Goal: Task Accomplishment & Management: Complete application form

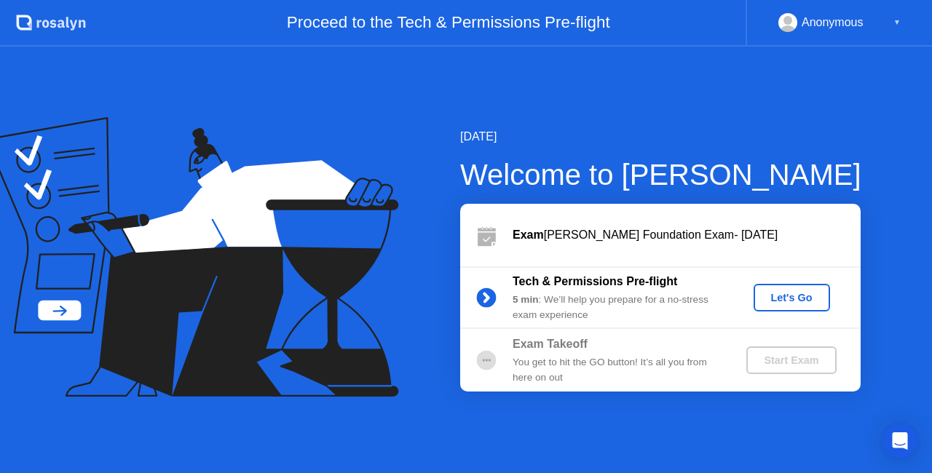
click at [798, 295] on div "Let's Go" at bounding box center [791, 298] width 65 height 12
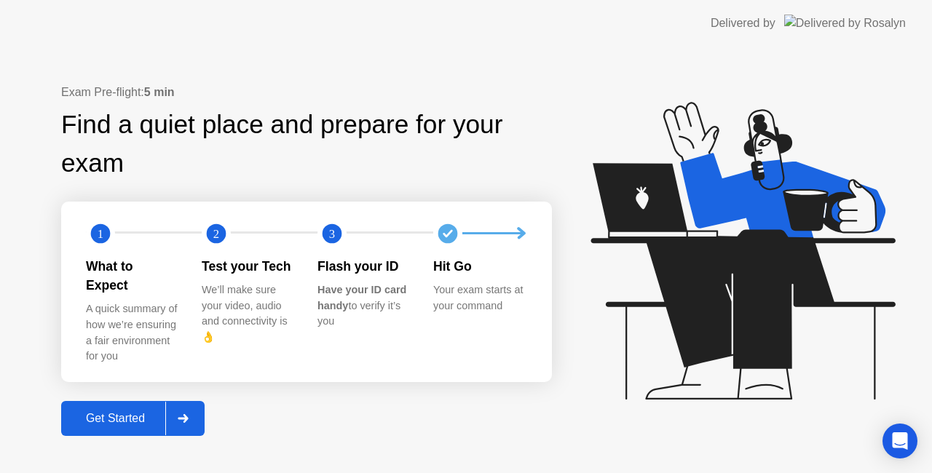
click at [184, 414] on icon at bounding box center [183, 418] width 11 height 9
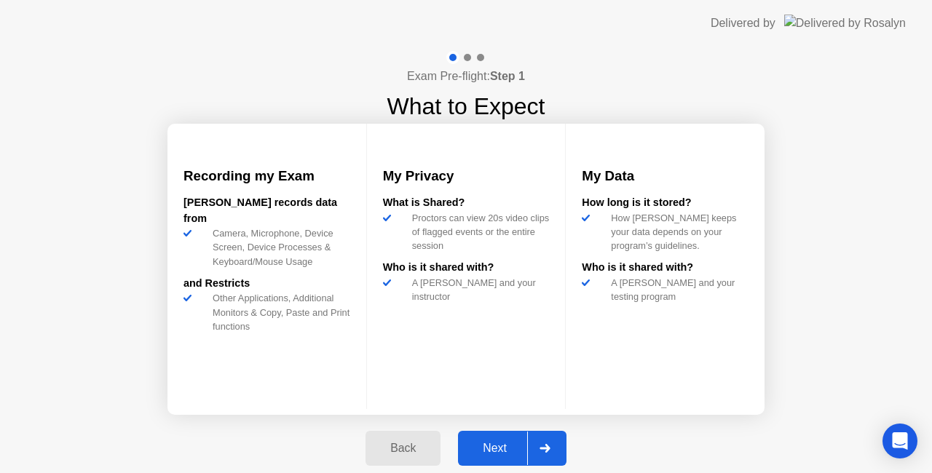
click at [504, 442] on div "Next" at bounding box center [494, 448] width 65 height 13
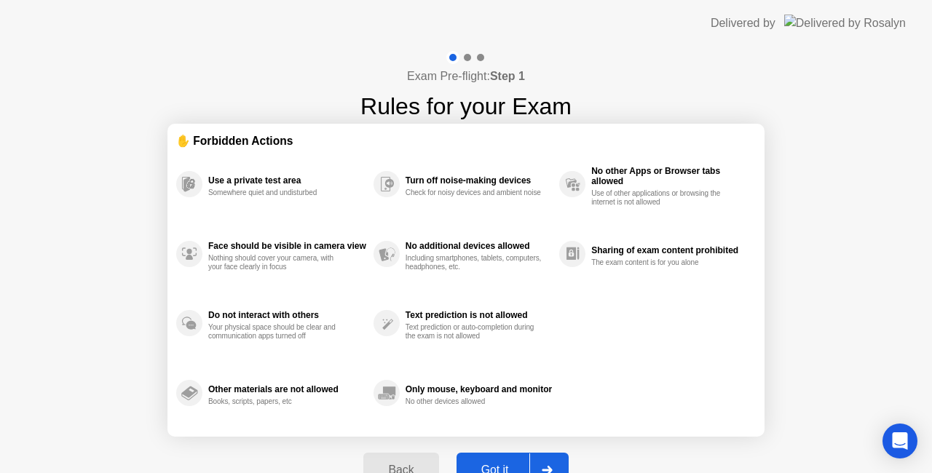
click at [520, 457] on button "Got it" at bounding box center [512, 470] width 112 height 35
select select "**********"
select select "*******"
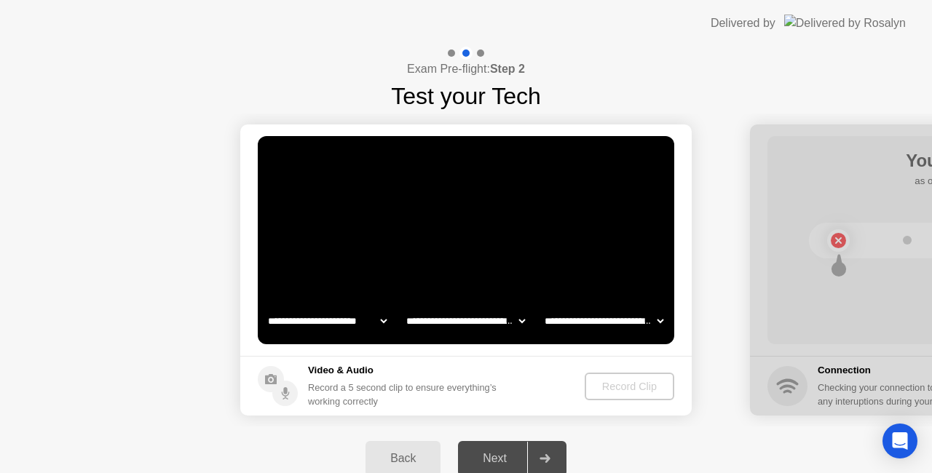
click at [713, 439] on div "Back Next" at bounding box center [466, 459] width 932 height 64
click at [622, 391] on div "Record Clip" at bounding box center [630, 387] width 78 height 12
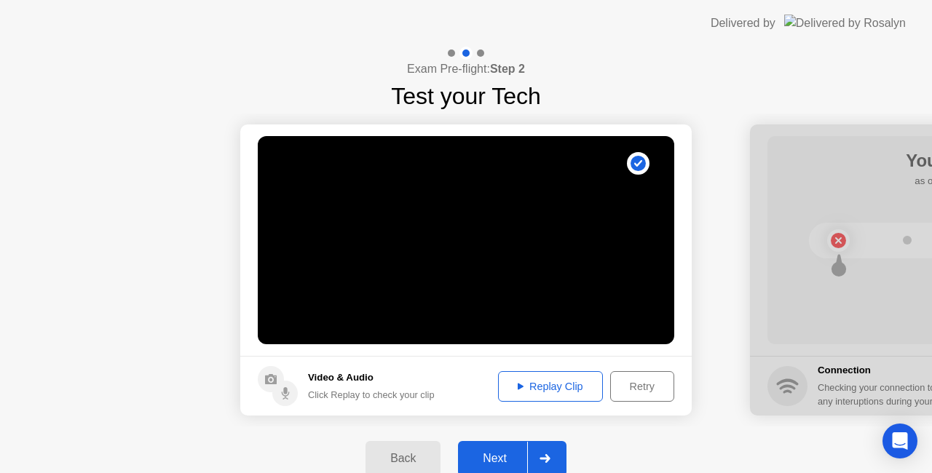
click at [543, 445] on div at bounding box center [544, 458] width 35 height 33
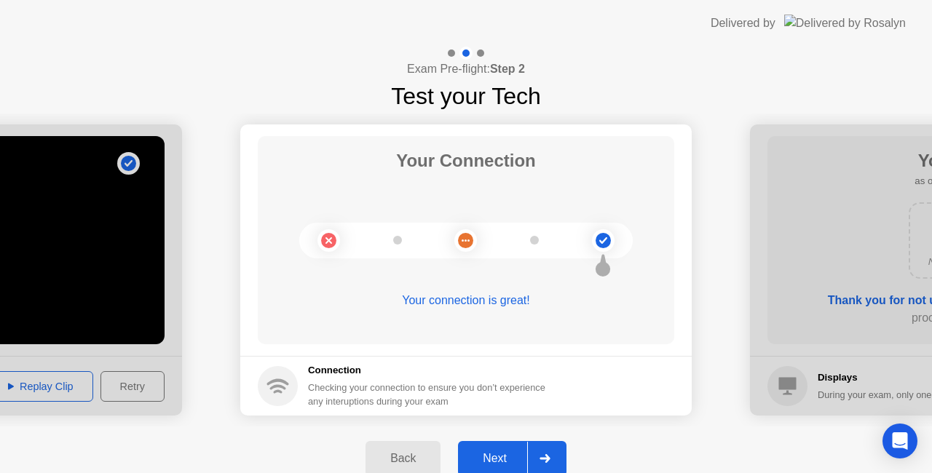
click at [507, 449] on button "Next" at bounding box center [512, 458] width 108 height 35
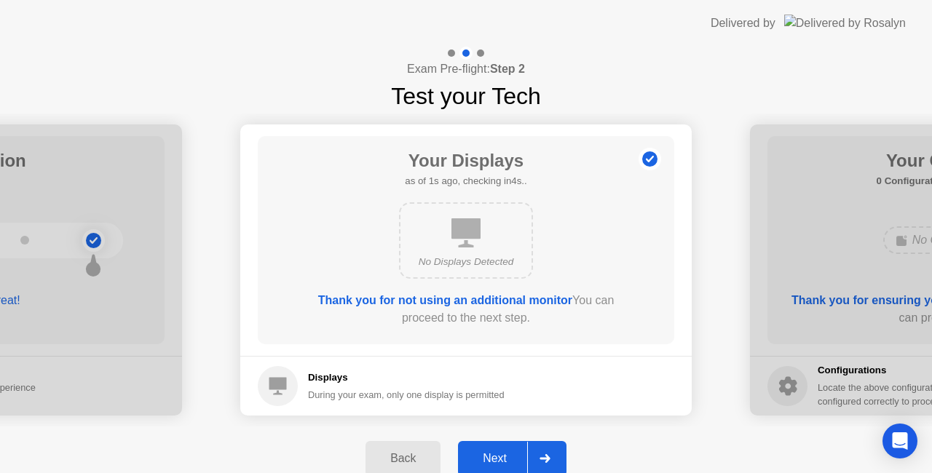
click at [511, 453] on div "Next" at bounding box center [494, 458] width 65 height 13
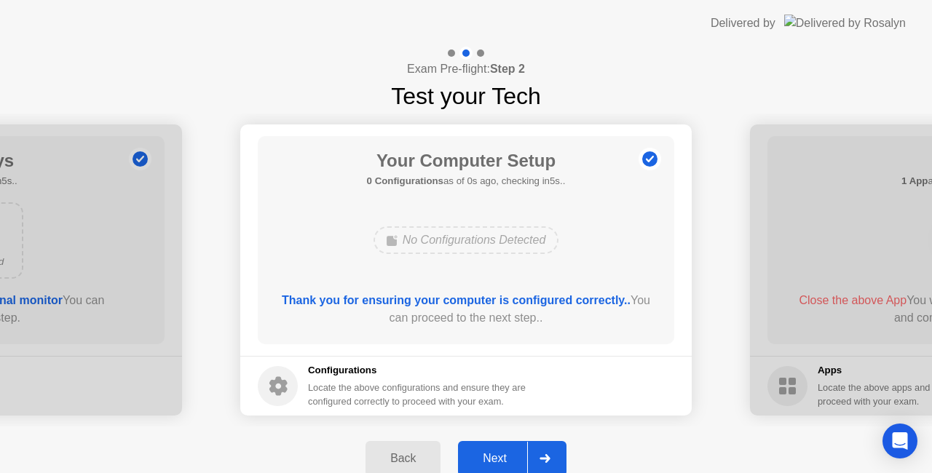
click at [511, 453] on div "Next" at bounding box center [494, 458] width 65 height 13
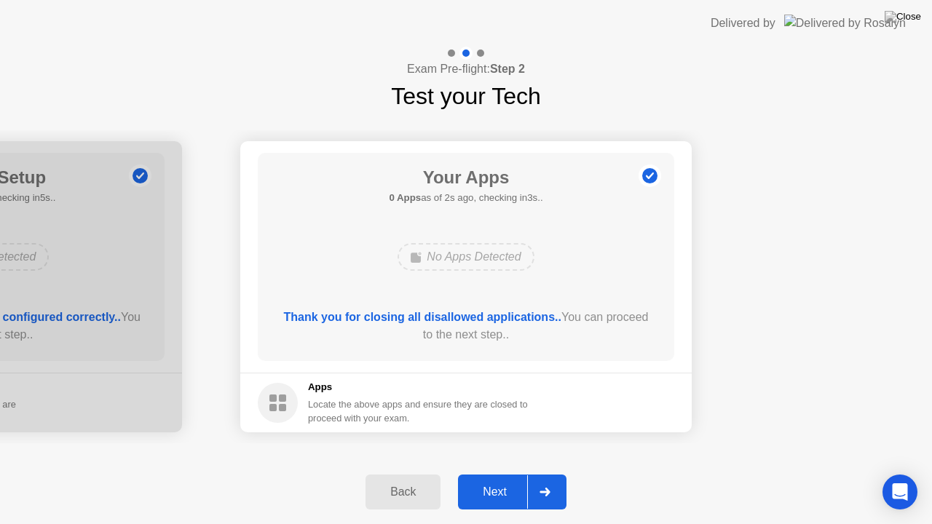
click at [488, 472] on div "Next" at bounding box center [494, 491] width 65 height 13
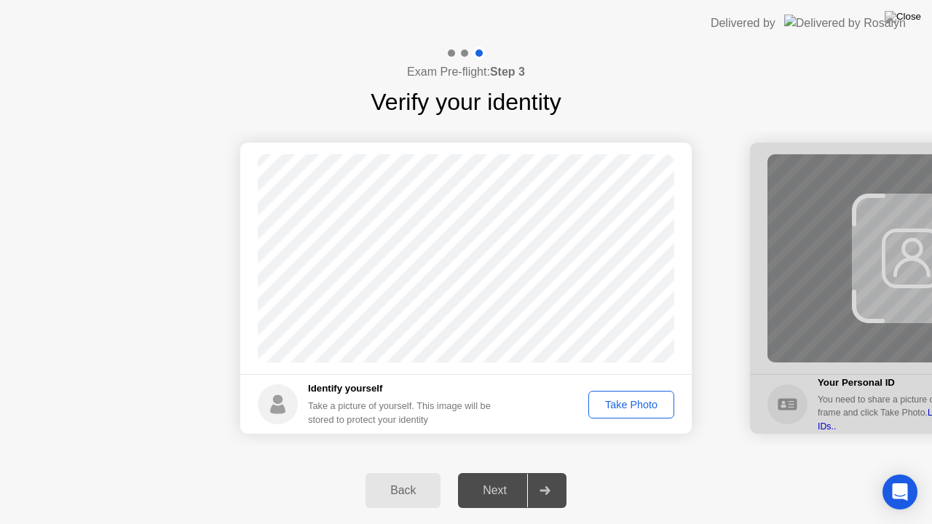
click at [624, 409] on div "Take Photo" at bounding box center [631, 405] width 76 height 12
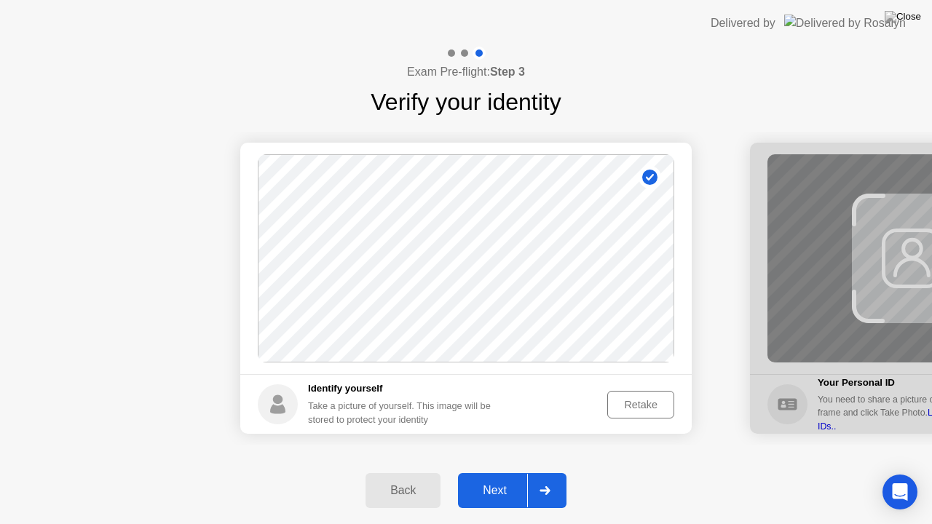
click at [624, 409] on div "Retake" at bounding box center [640, 405] width 57 height 12
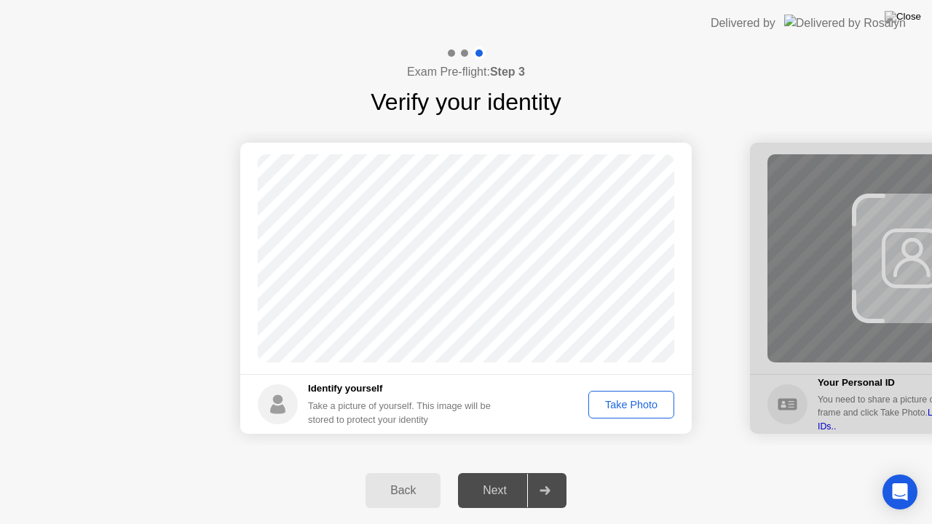
click at [624, 409] on div "Take Photo" at bounding box center [631, 405] width 76 height 12
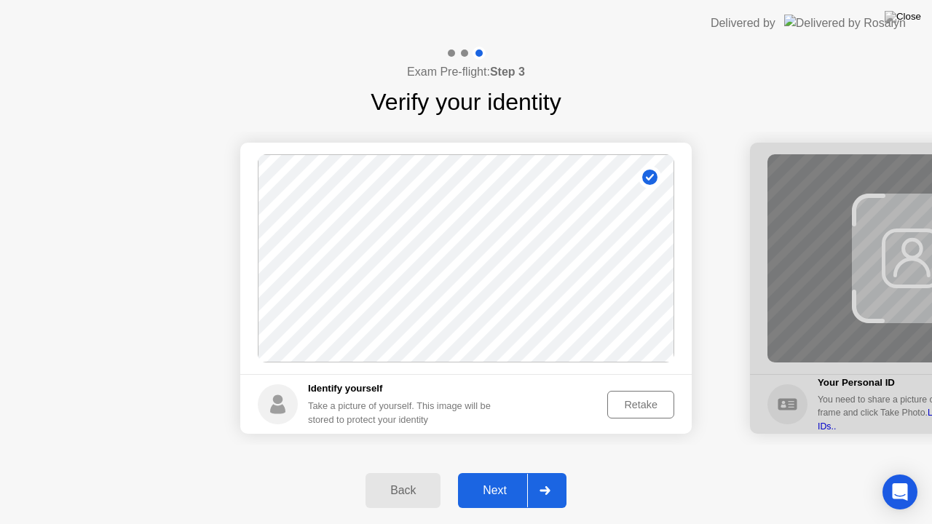
click at [510, 472] on div "Next" at bounding box center [494, 490] width 65 height 13
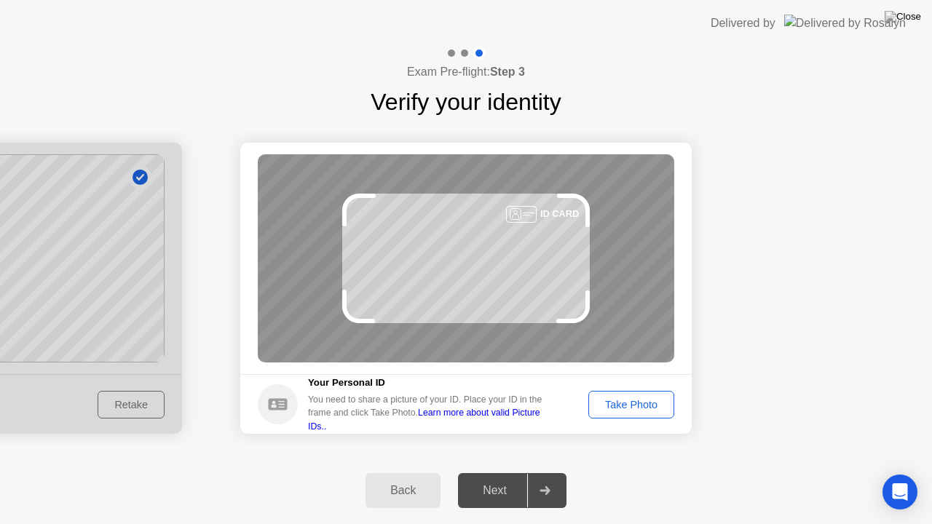
click at [617, 405] on div "Take Photo" at bounding box center [631, 405] width 76 height 12
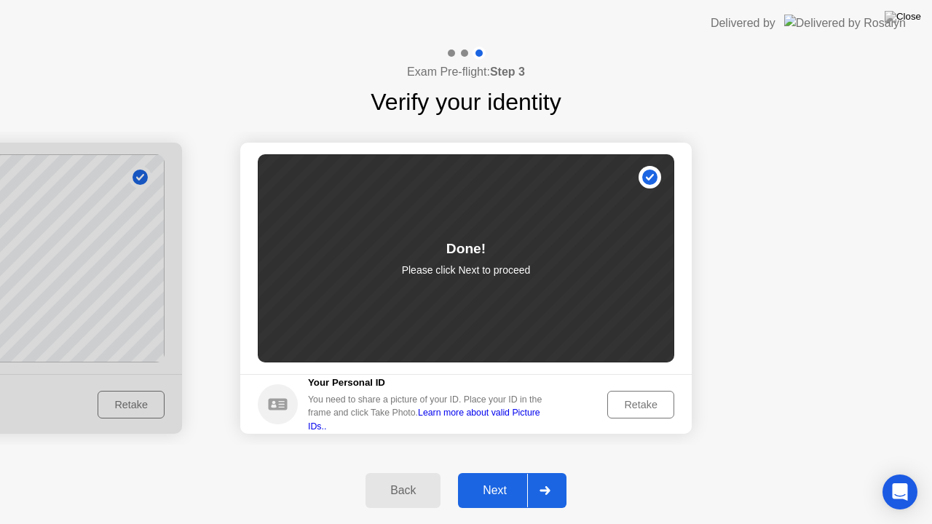
click at [629, 395] on button "Retake" at bounding box center [640, 405] width 67 height 28
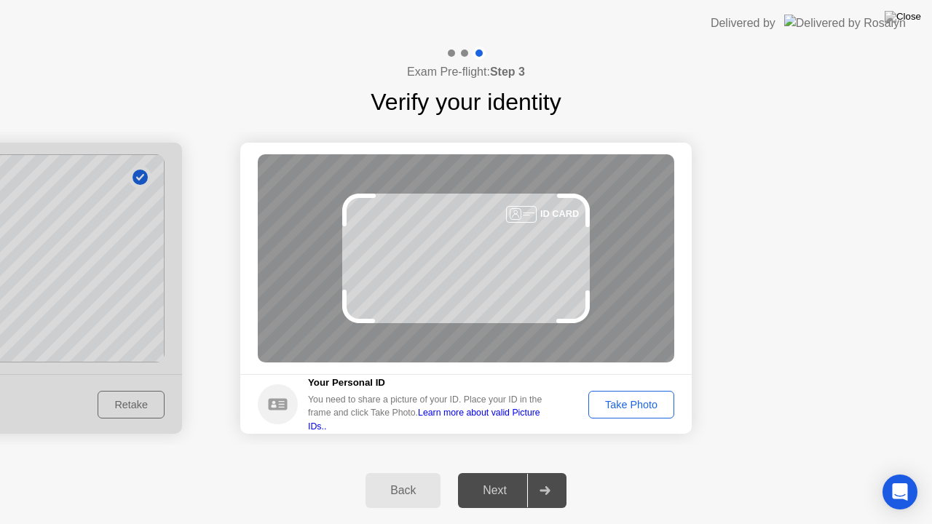
click at [629, 395] on button "Take Photo" at bounding box center [631, 405] width 86 height 28
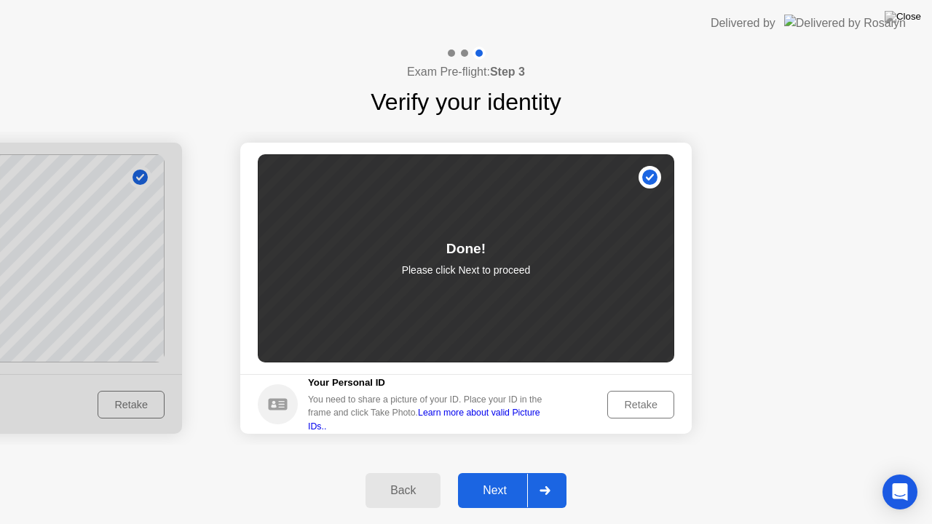
click at [514, 472] on div "Next" at bounding box center [494, 490] width 65 height 13
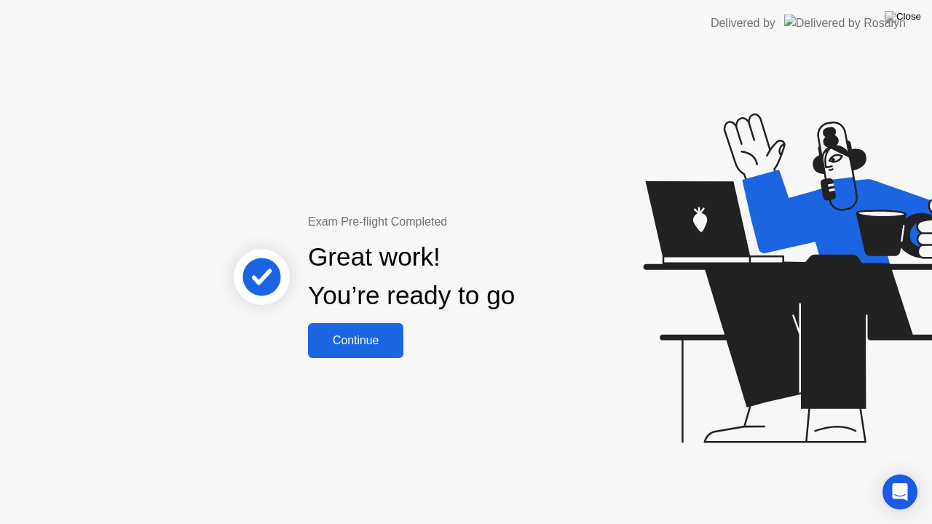
click at [364, 347] on div "Continue" at bounding box center [355, 340] width 87 height 13
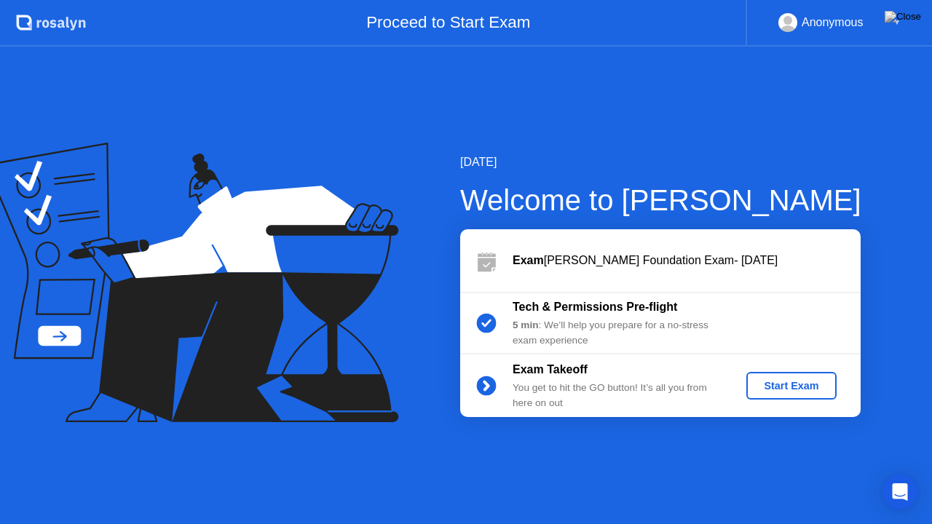
click at [785, 389] on div "Start Exam" at bounding box center [791, 386] width 78 height 12
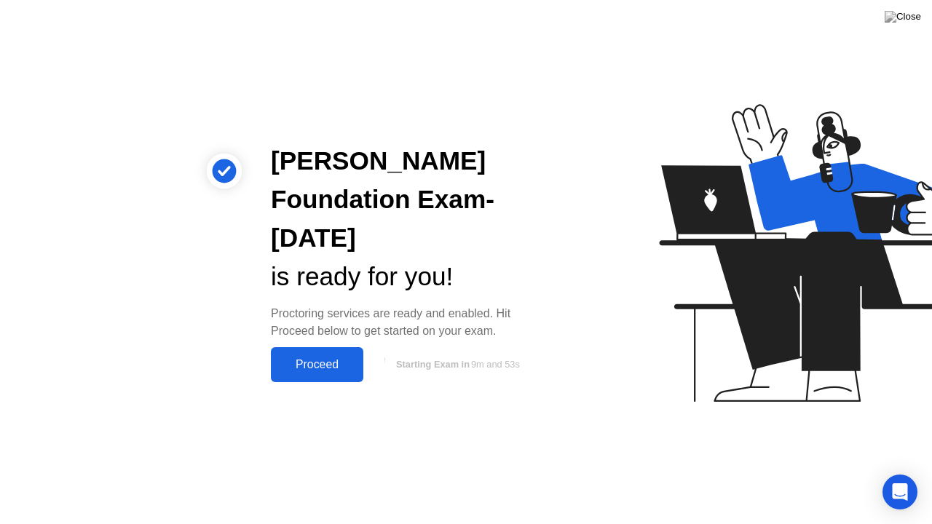
click at [314, 361] on div "Proceed" at bounding box center [317, 364] width 84 height 13
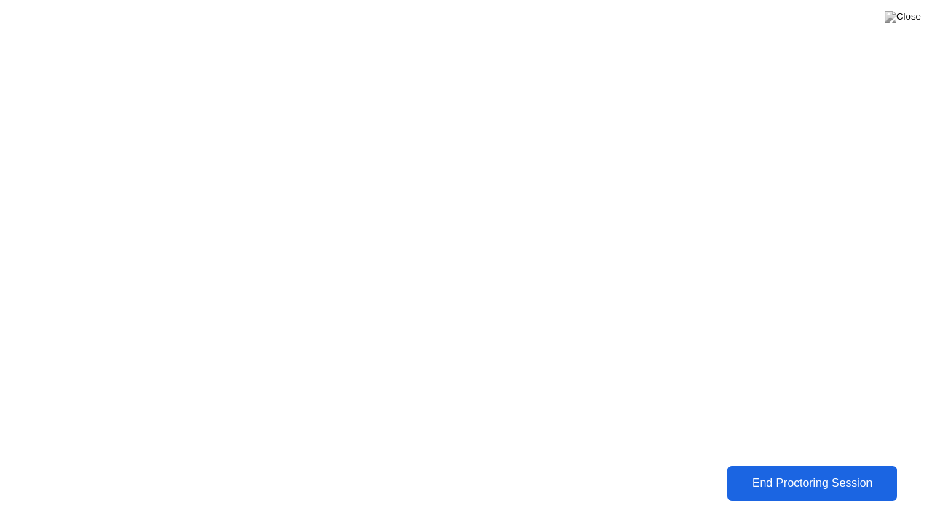
click at [777, 472] on div "End Proctoring Session" at bounding box center [812, 483] width 162 height 13
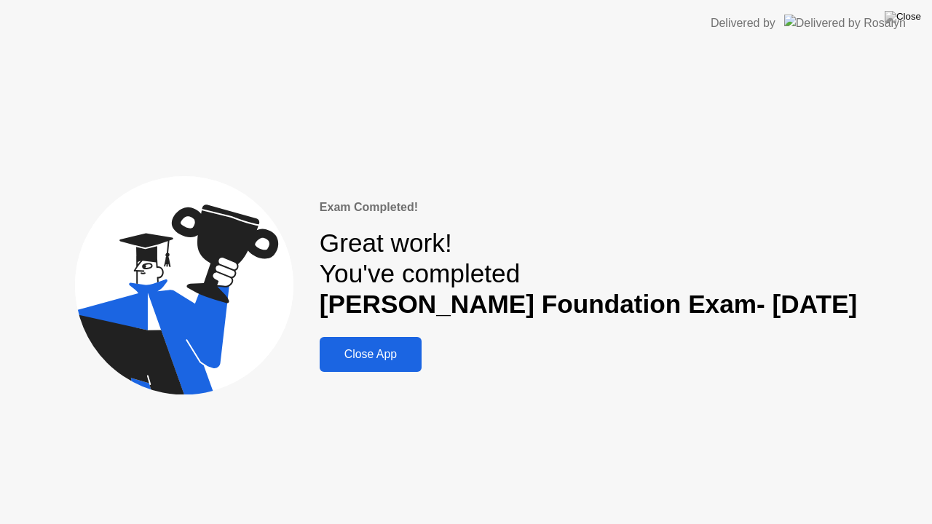
click at [400, 357] on div "Close App" at bounding box center [370, 354] width 93 height 13
